Goal: Use online tool/utility: Use online tool/utility

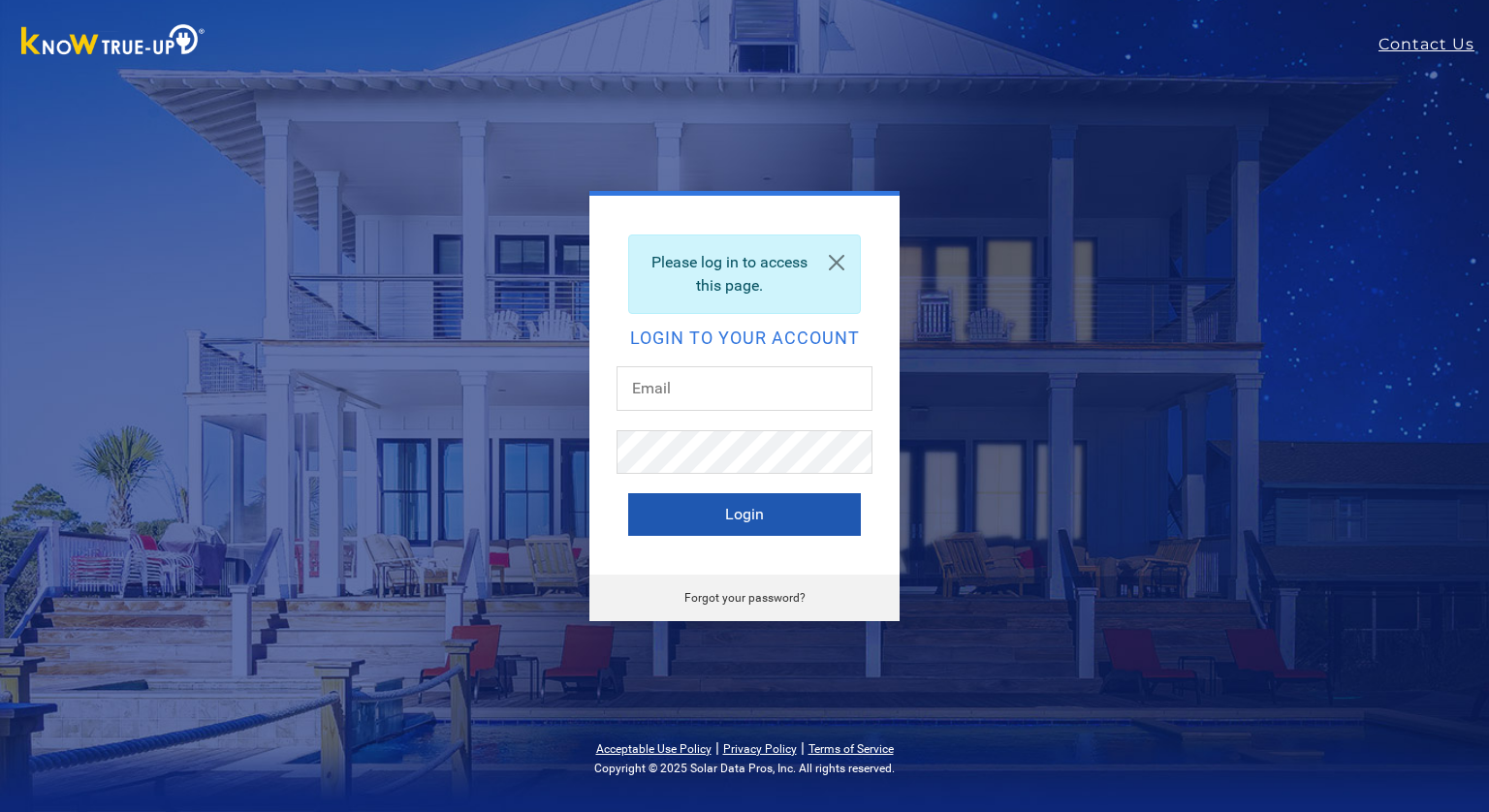
type input "[EMAIL_ADDRESS][DOMAIN_NAME]"
click at [729, 497] on button "Login" at bounding box center [745, 515] width 233 height 43
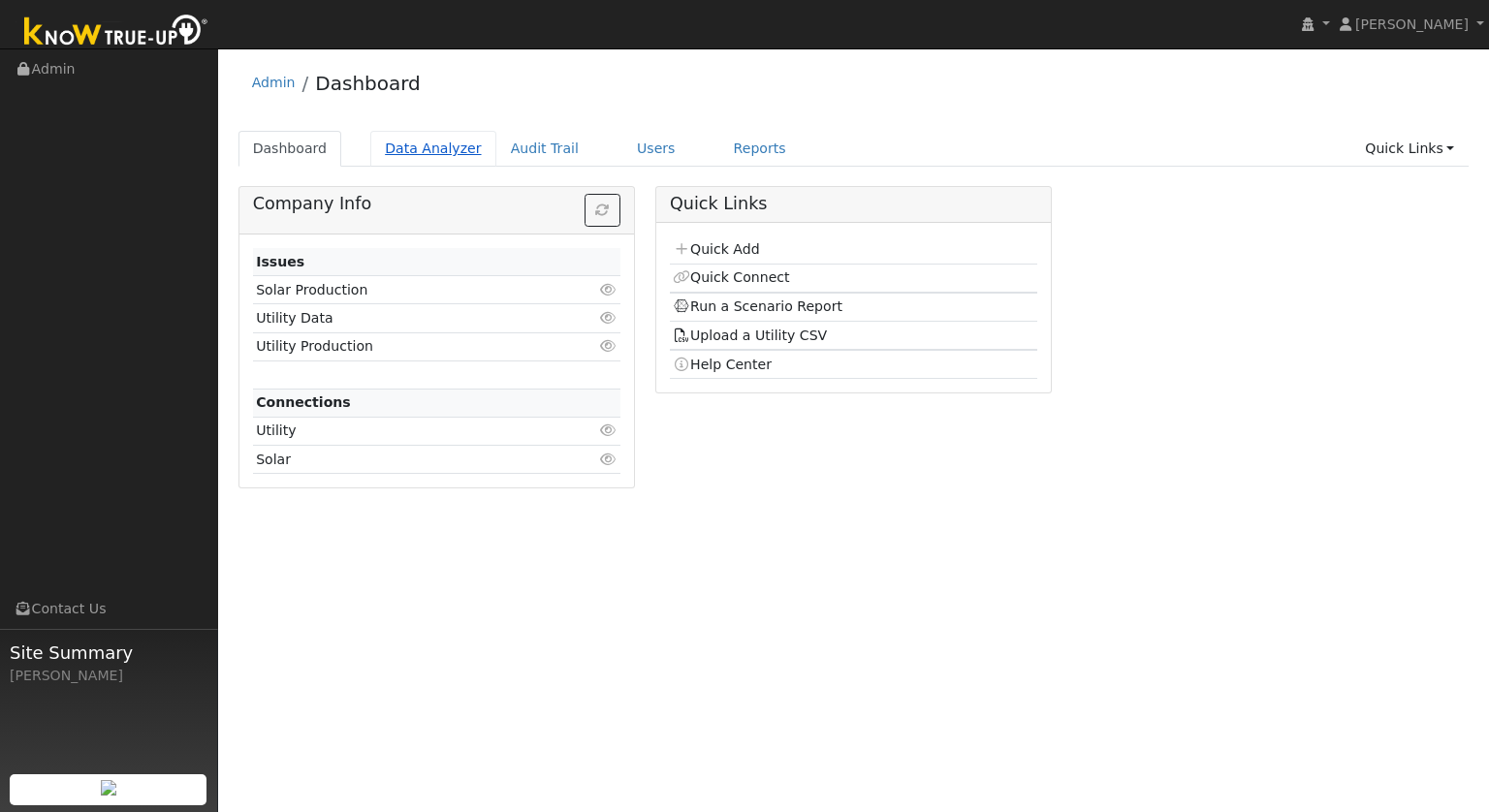
click at [422, 143] on link "Data Analyzer" at bounding box center [433, 149] width 126 height 36
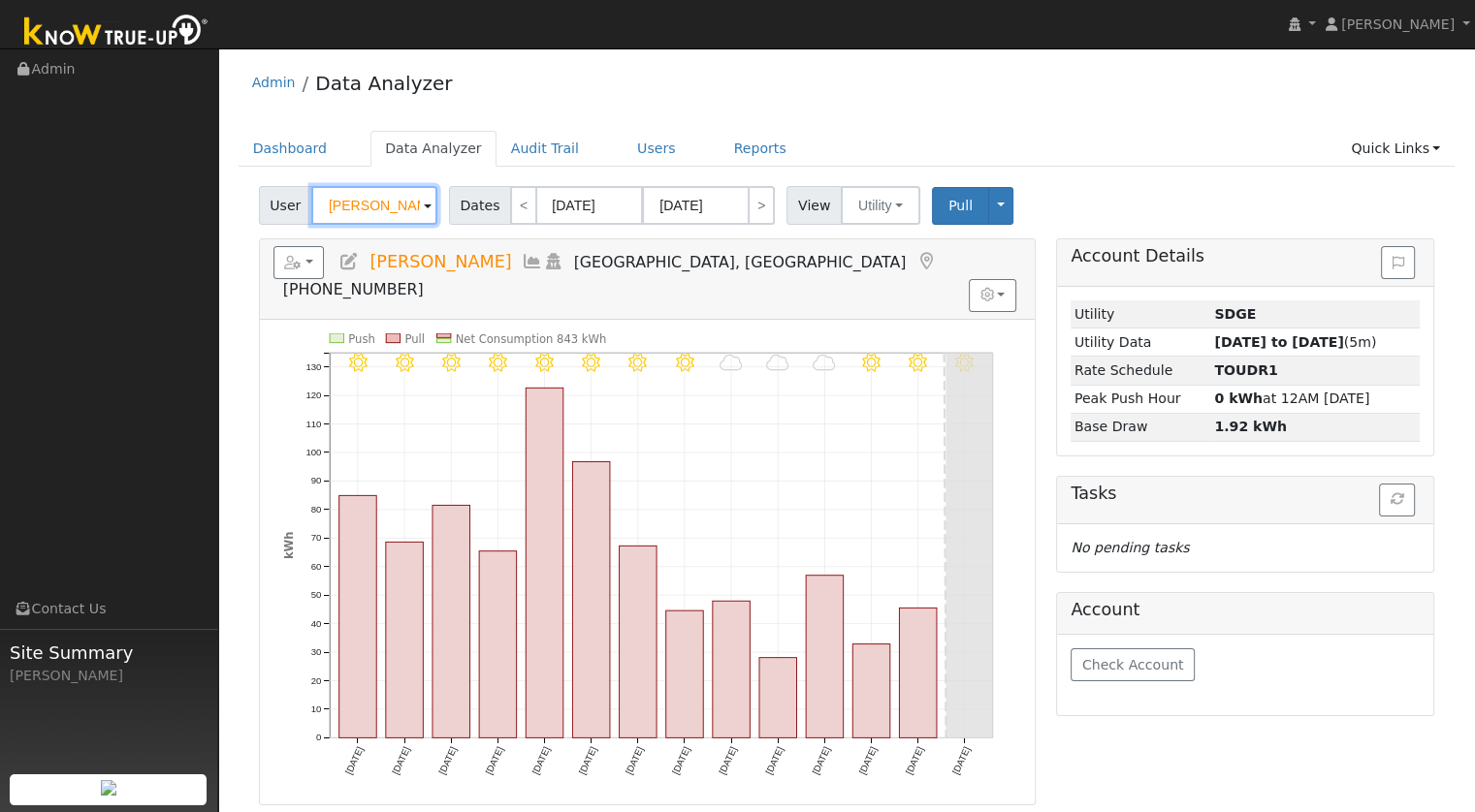
click at [378, 194] on input "Brandon Abell" at bounding box center [374, 206] width 126 height 39
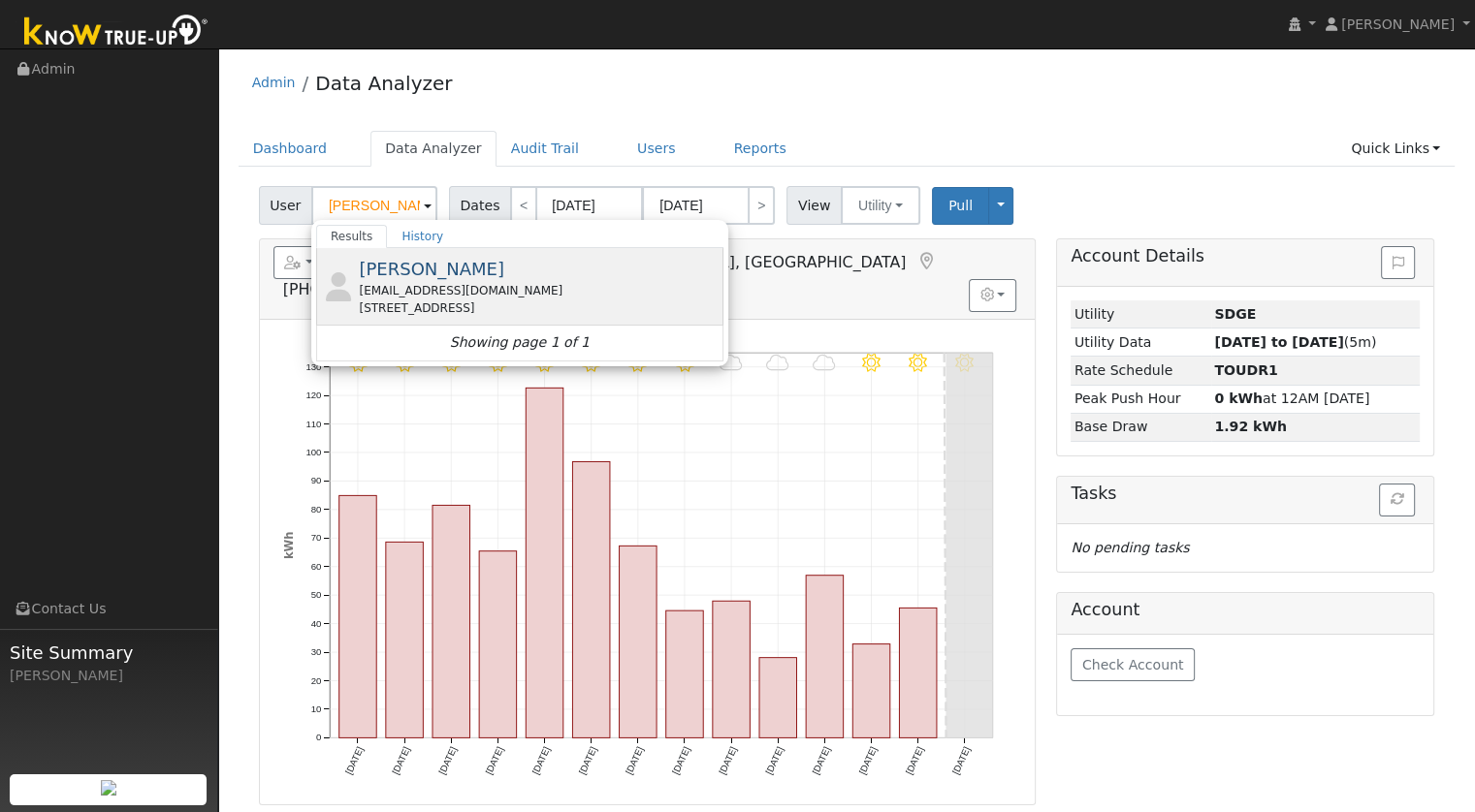
click at [438, 258] on span "Don Whitacre" at bounding box center [431, 268] width 146 height 20
type input "Don Whitacre"
